Goal: Contribute content: Contribute content

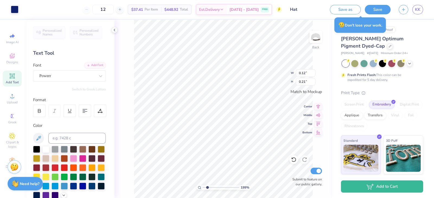
type input "1.9913699774649"
type input "0.15"
type input "1.9695611660053"
type input "0.80"
type input "0.33"
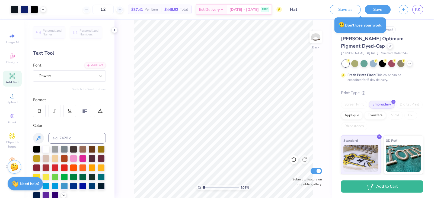
type input "1"
click at [297, 11] on input "Hat" at bounding box center [298, 9] width 53 height 11
click at [286, 9] on input "Hat" at bounding box center [298, 9] width 53 height 11
click at [283, 10] on input "Hat" at bounding box center [298, 9] width 53 height 11
click at [280, 11] on input "Hat" at bounding box center [298, 9] width 53 height 11
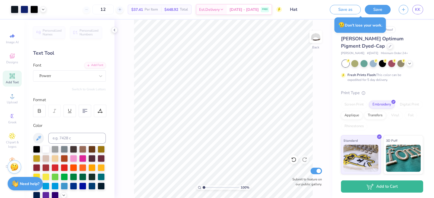
click at [423, 83] on div "# 516178A Original Proof Adams Optimum Pigment Dyed-Cap Adams # AD969 Minimum O…" at bounding box center [383, 118] width 102 height 196
click at [356, 11] on button "Save as" at bounding box center [345, 8] width 31 height 9
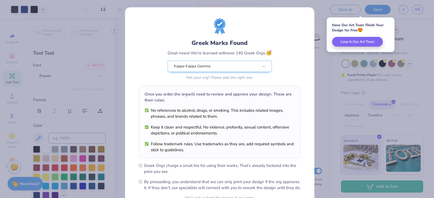
scroll to position [55, 0]
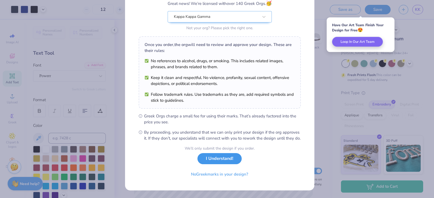
click at [227, 160] on button "I Understand!" at bounding box center [219, 158] width 44 height 11
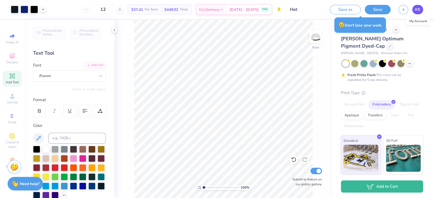
click at [418, 14] on link "KK" at bounding box center [417, 9] width 11 height 9
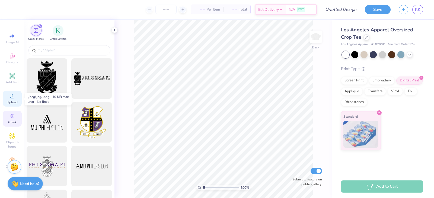
click at [12, 99] on circle at bounding box center [12, 97] width 3 height 3
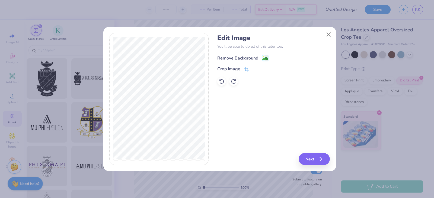
click at [245, 56] on div "Remove Background" at bounding box center [237, 58] width 41 height 7
click at [317, 156] on button "Next" at bounding box center [314, 159] width 31 height 12
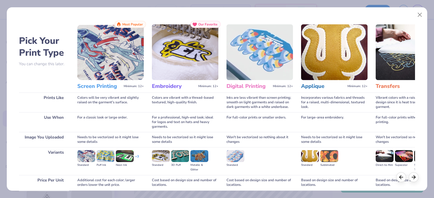
scroll to position [45, 0]
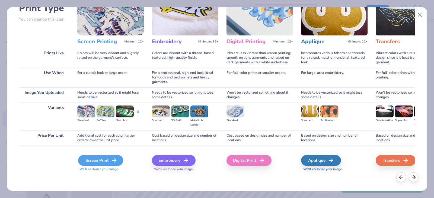
click at [94, 161] on div "Screen Print" at bounding box center [100, 160] width 45 height 11
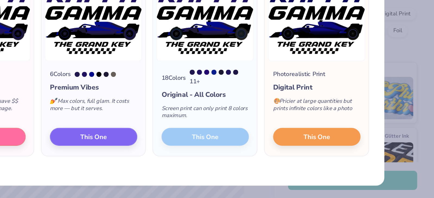
scroll to position [0, 0]
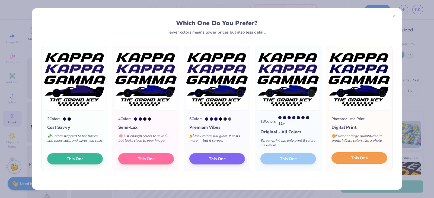
click at [365, 156] on span "This One" at bounding box center [359, 158] width 17 height 6
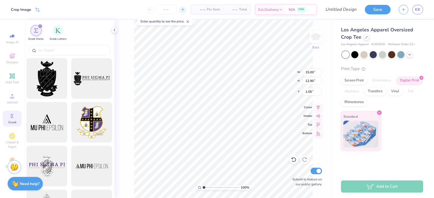
click at [181, 9] on line at bounding box center [182, 9] width 2 height 0
type input "12"
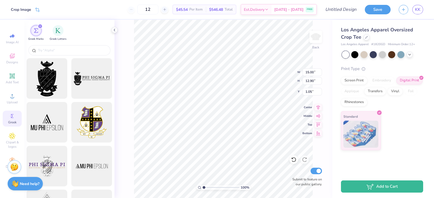
type input "13.67"
type input "11.75"
type input "12.65"
type input "10.88"
type input "3.00"
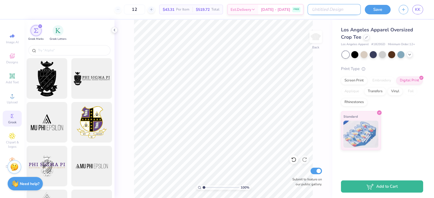
click at [349, 11] on input "Design Title" at bounding box center [333, 9] width 53 height 11
type input "Crop Top"
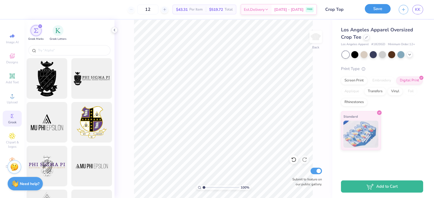
click at [373, 7] on button "Save" at bounding box center [377, 8] width 26 height 9
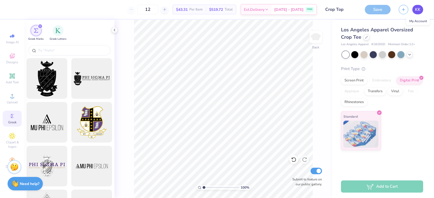
click at [418, 11] on span "KK" at bounding box center [417, 10] width 5 height 6
